Goal: Check status: Check status

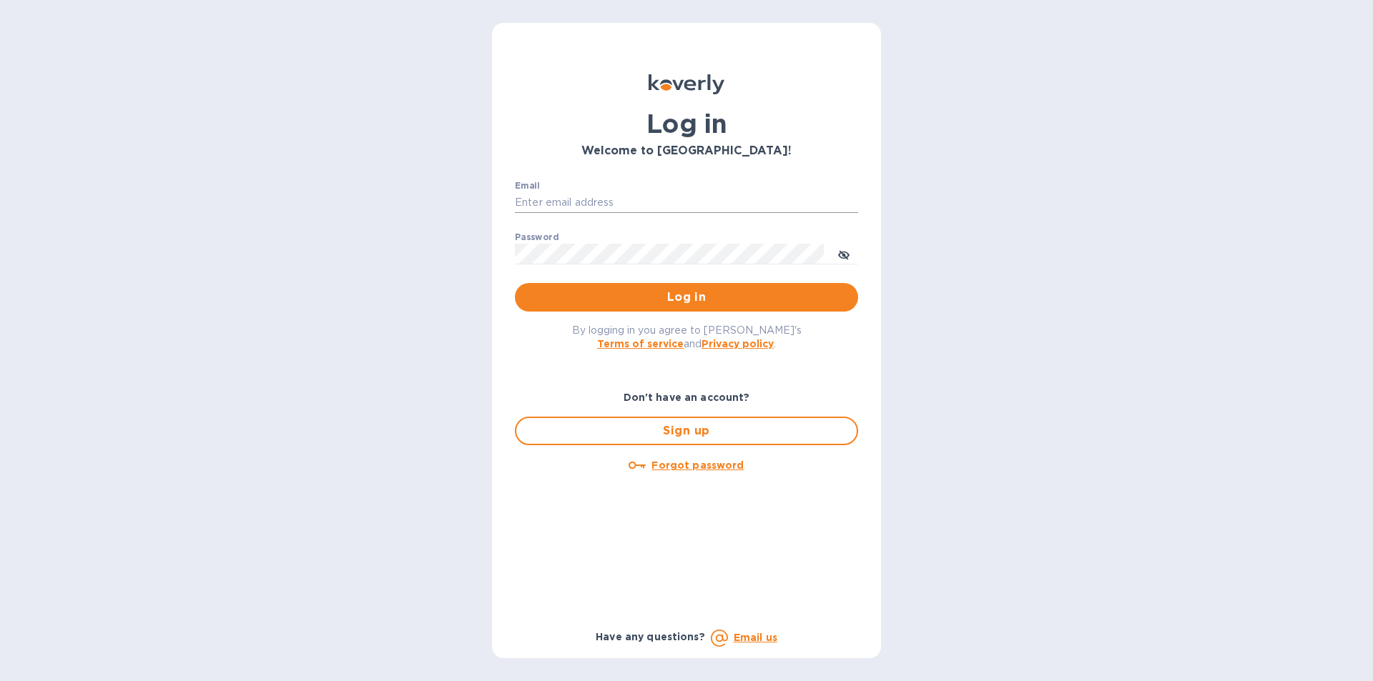
click at [558, 206] on input "Email" at bounding box center [686, 202] width 343 height 21
type input "lilianai@vianderfoods.com"
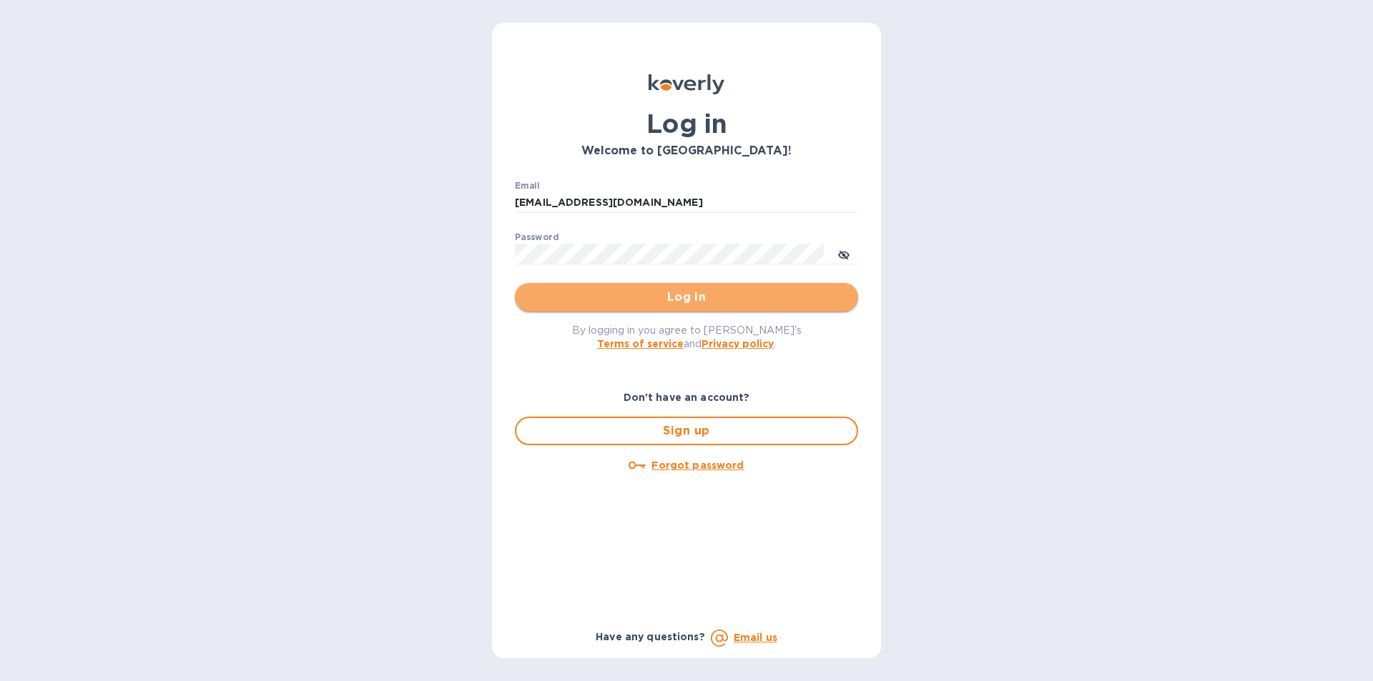
click at [684, 294] on span "Log in" at bounding box center [686, 297] width 320 height 17
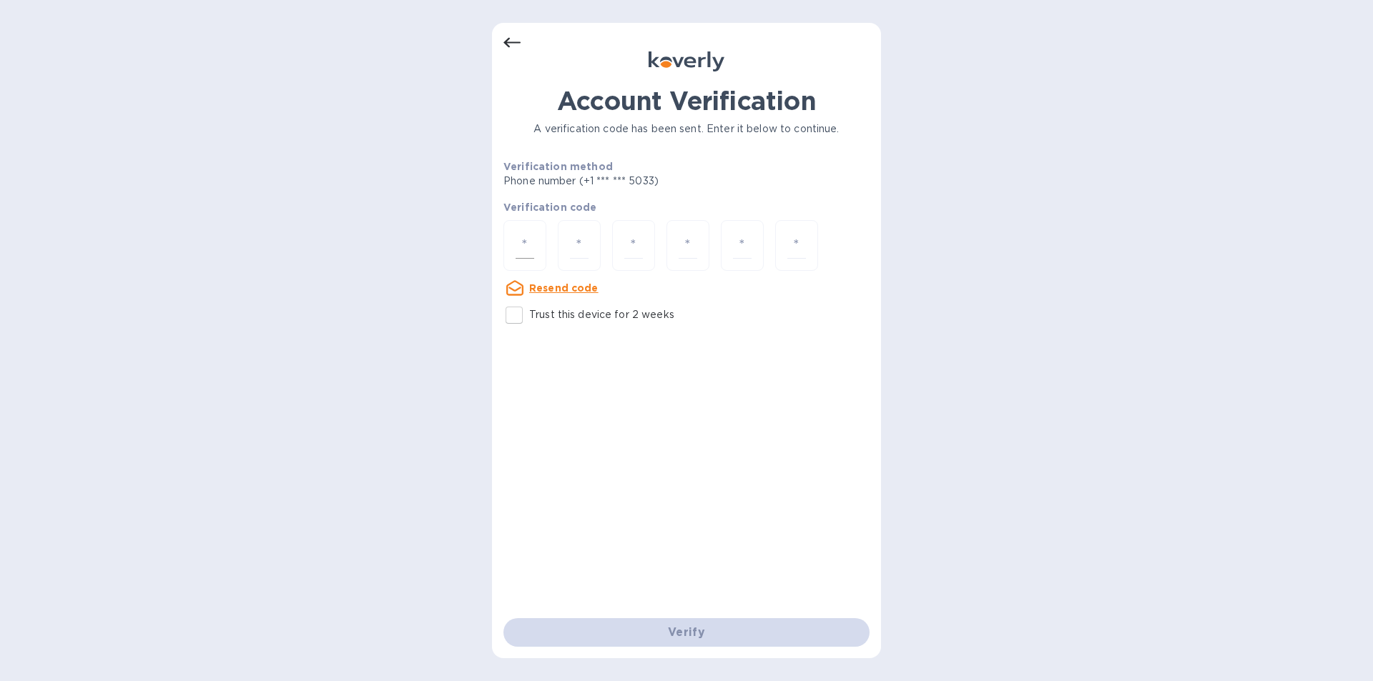
click at [543, 246] on div at bounding box center [524, 245] width 43 height 51
type input "2"
type input "1"
type input "0"
type input "1"
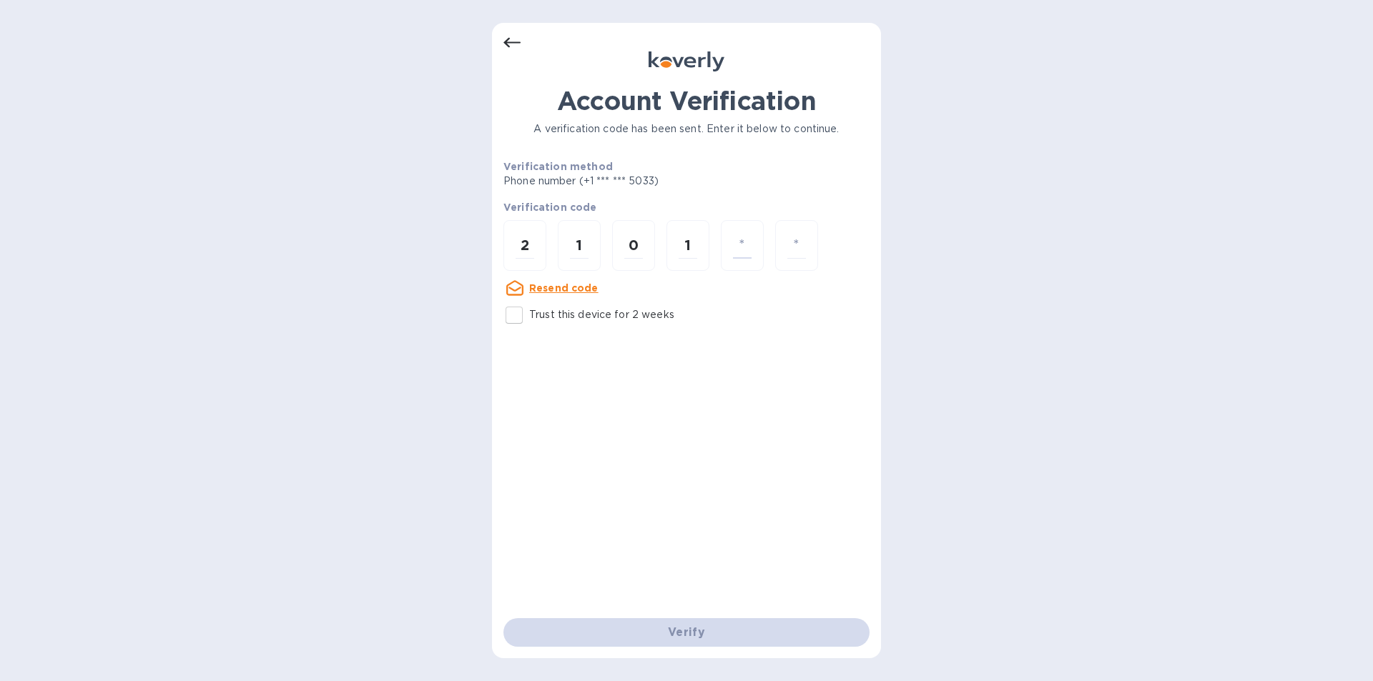
type input "3"
type input "2"
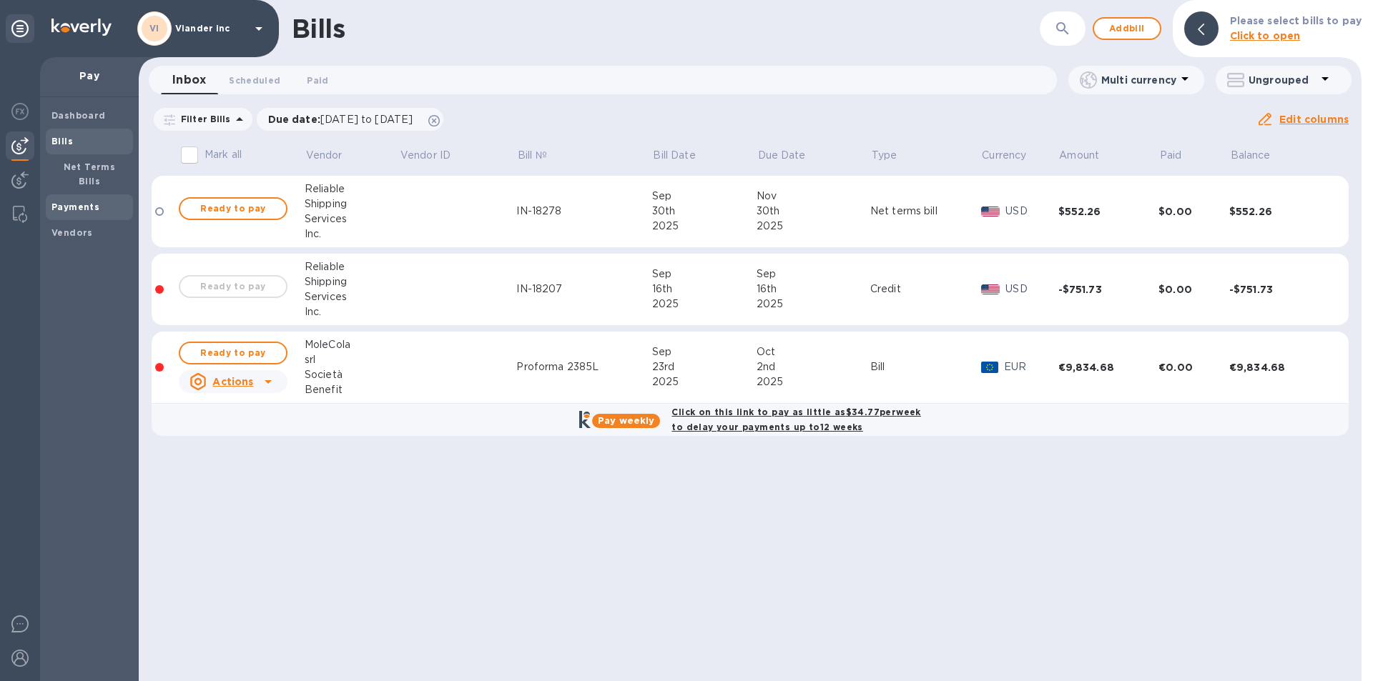
click at [79, 200] on span "Payments" at bounding box center [75, 207] width 48 height 14
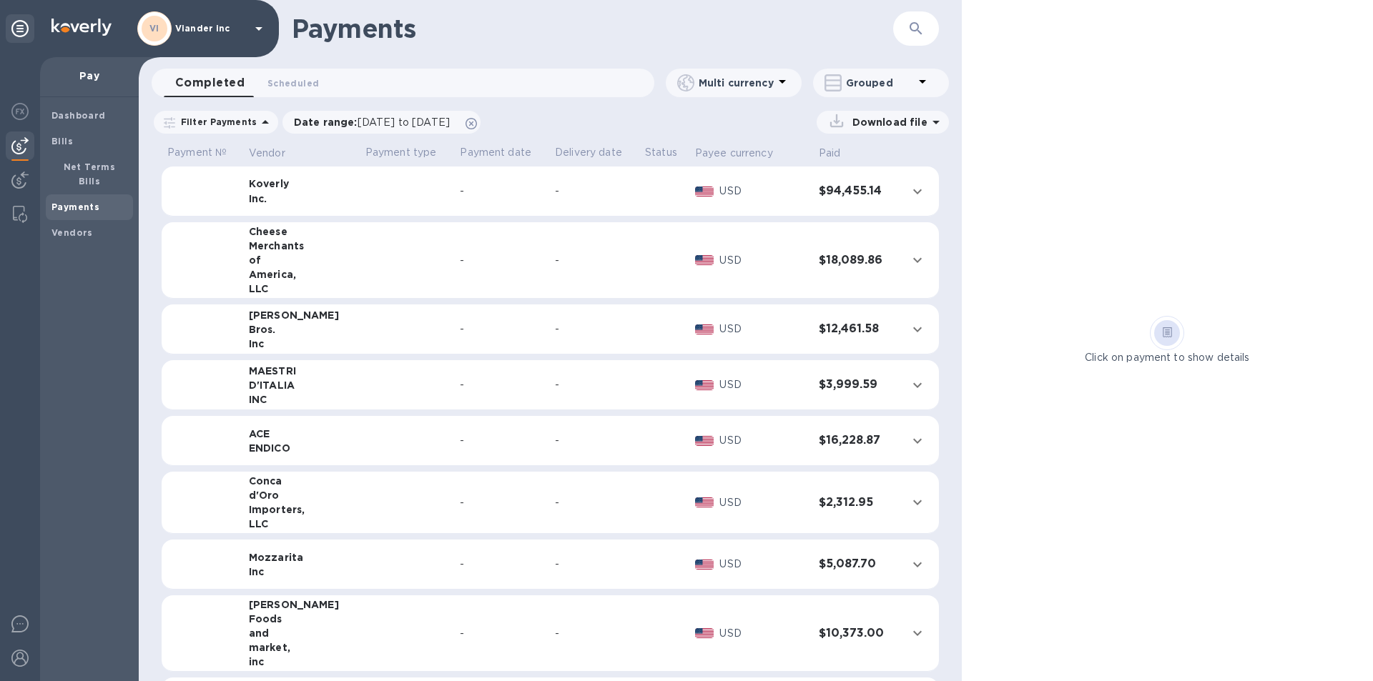
scroll to position [59, 0]
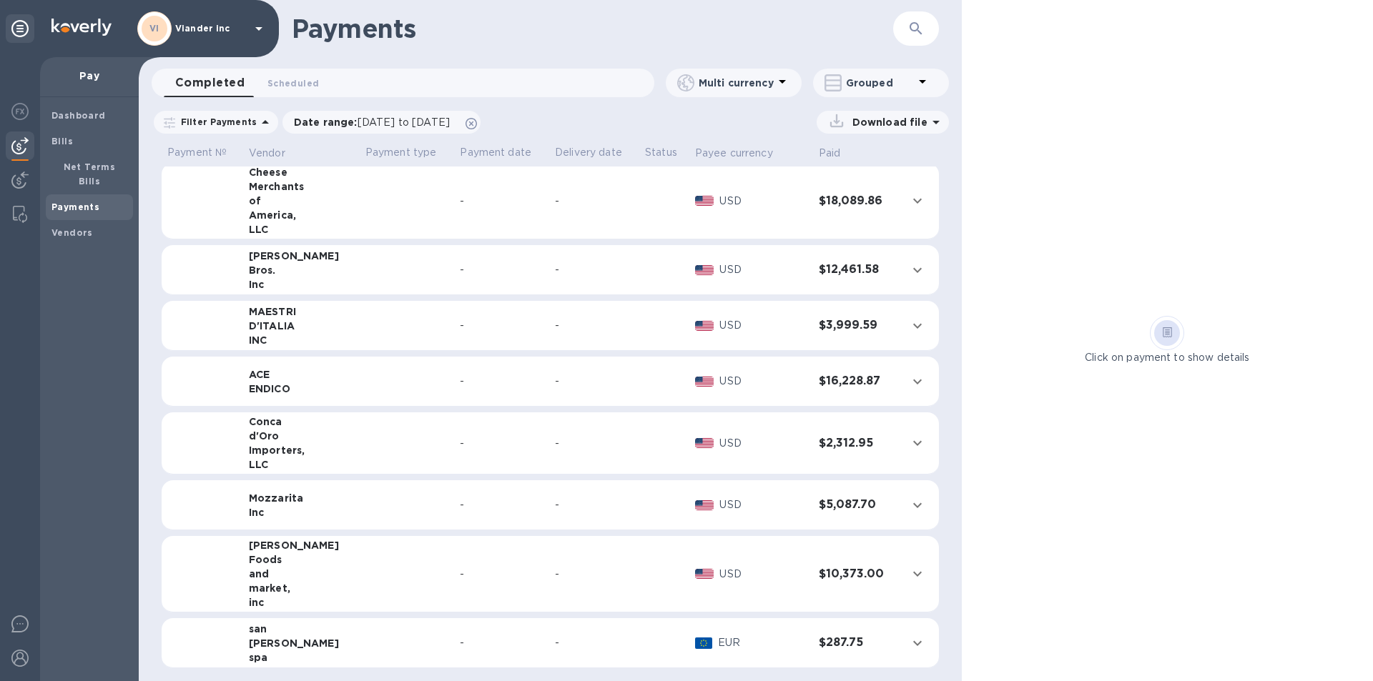
click at [325, 638] on td "san [PERSON_NAME] spa" at bounding box center [301, 643] width 117 height 50
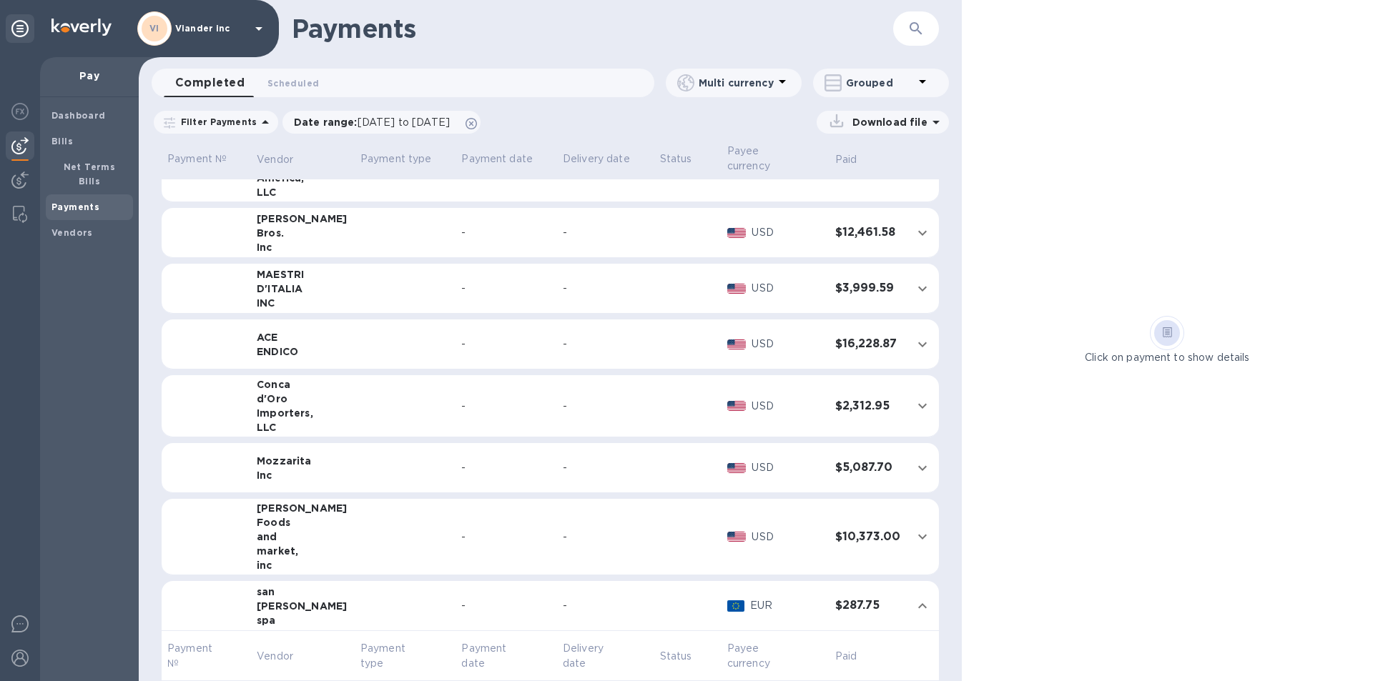
scroll to position [159, 0]
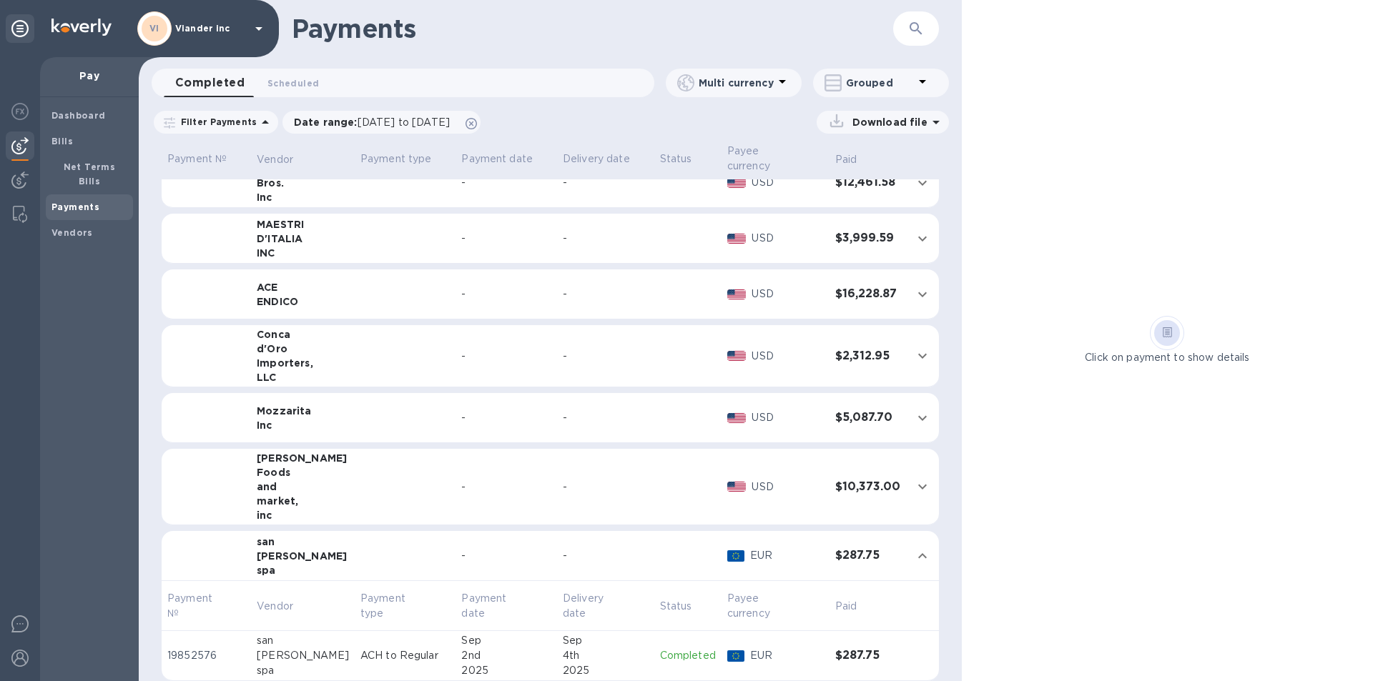
click at [660, 648] on p "Completed" at bounding box center [688, 655] width 56 height 15
